Goal: Task Accomplishment & Management: Manage account settings

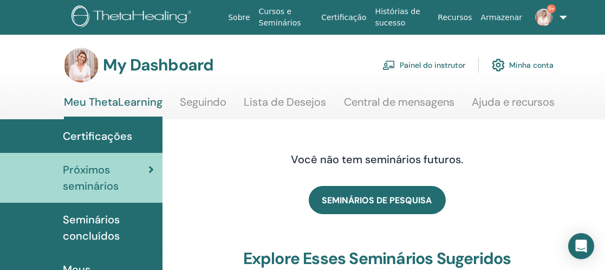
click at [416, 65] on link "Painel do instrutor" at bounding box center [423, 65] width 83 height 24
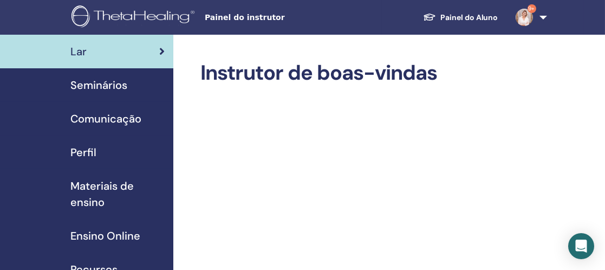
click at [109, 87] on span "Seminários" at bounding box center [98, 85] width 57 height 16
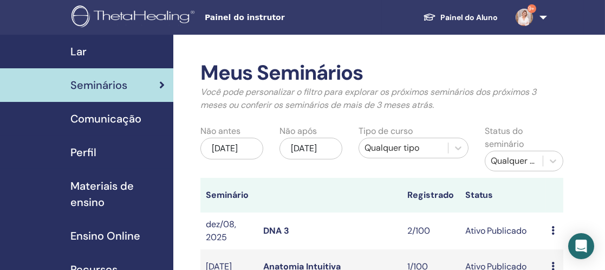
click at [542, 17] on link "9+" at bounding box center [529, 17] width 44 height 35
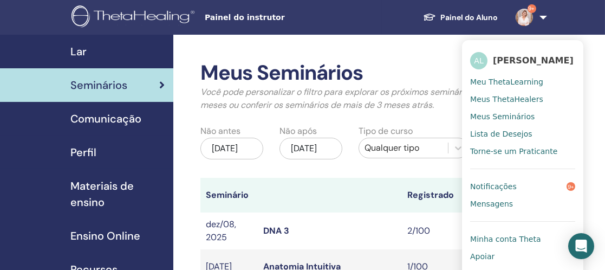
click at [384, 16] on ul "Painel do Aluno 9+ AL Anna Lobo Meu ThetaLearning Meus ThetaHealers Meus Seminá…" at bounding box center [483, 17] width 202 height 35
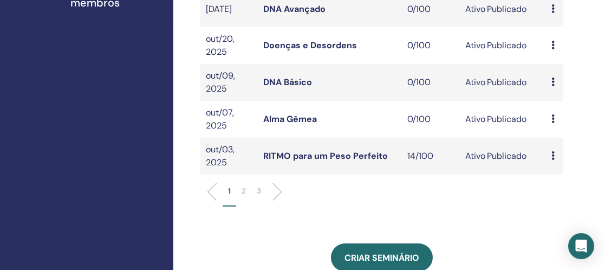
scroll to position [399, 0]
click at [244, 197] on p "2" at bounding box center [243, 191] width 4 height 11
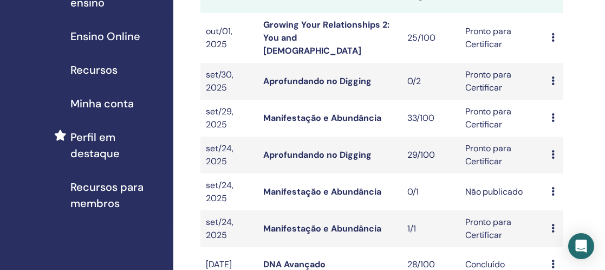
scroll to position [152, 0]
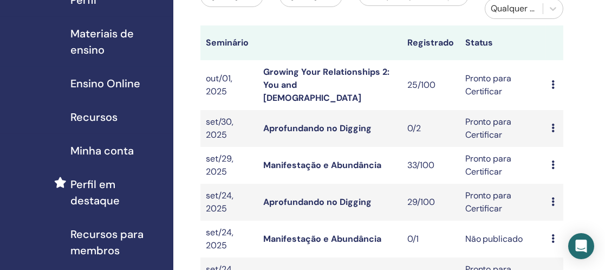
click at [341, 71] on link "Growing Your Relationships 2: You and God" at bounding box center [326, 84] width 126 height 37
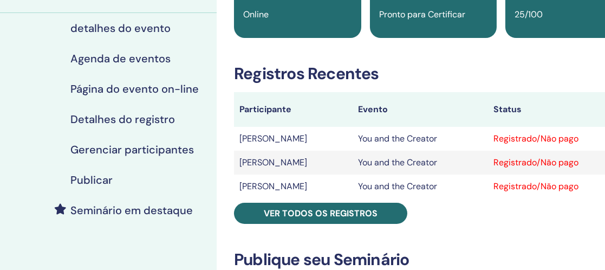
scroll to position [120, 0]
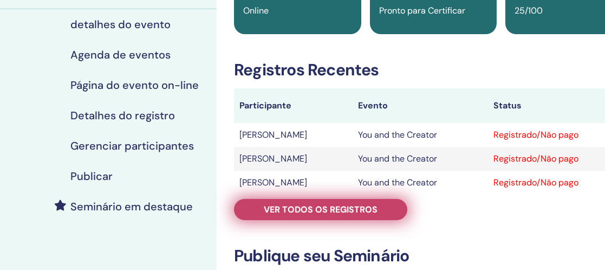
click at [349, 210] on span "Ver todos os registros" at bounding box center [321, 209] width 114 height 11
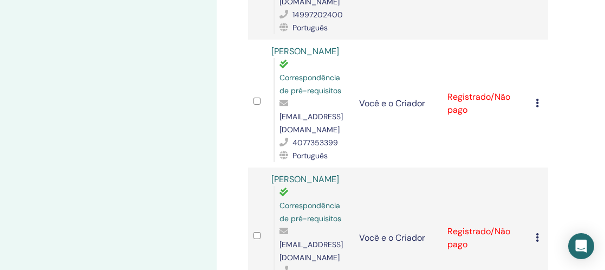
scroll to position [399, 0]
click at [349, 210] on td "Geovana Félix Oliveira do Nascimento Correspondência de pré-requisitos geovana.…" at bounding box center [310, 238] width 88 height 141
